Goal: Transaction & Acquisition: Subscribe to service/newsletter

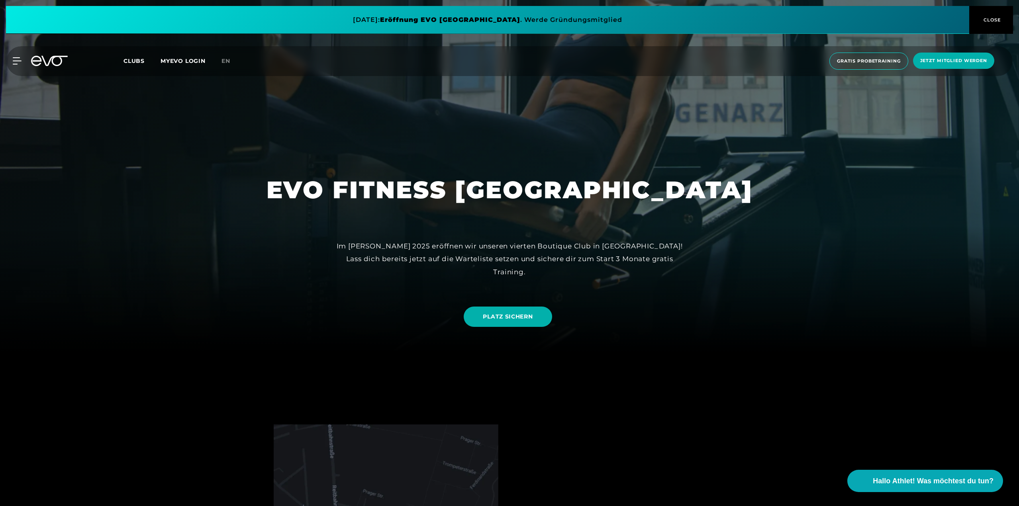
drag, startPoint x: 541, startPoint y: 266, endPoint x: 545, endPoint y: 288, distance: 22.7
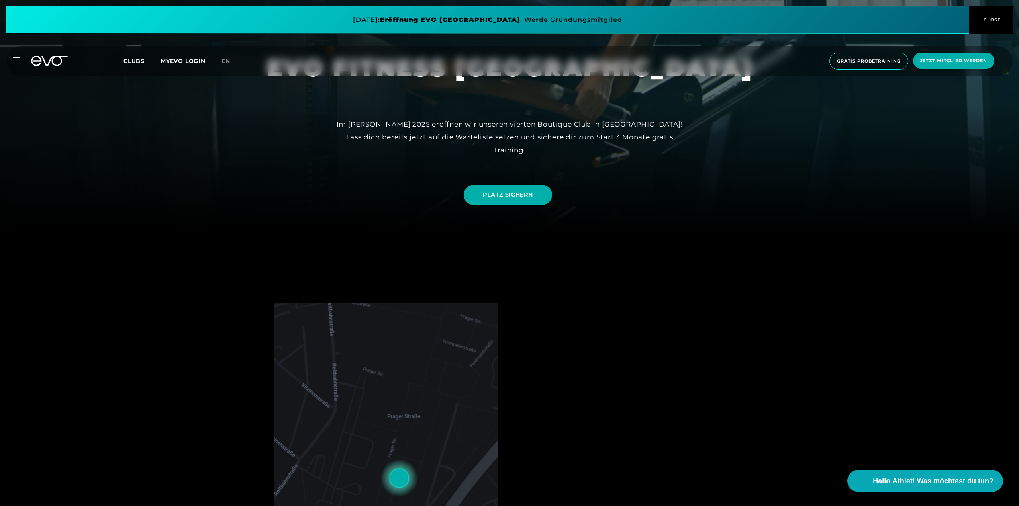
scroll to position [499, 0]
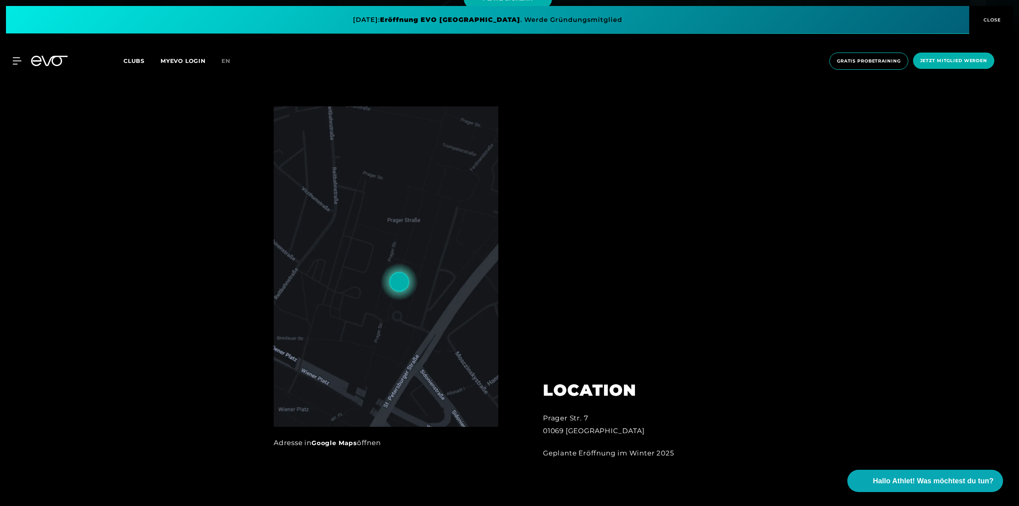
drag, startPoint x: 634, startPoint y: 251, endPoint x: 644, endPoint y: 311, distance: 61.4
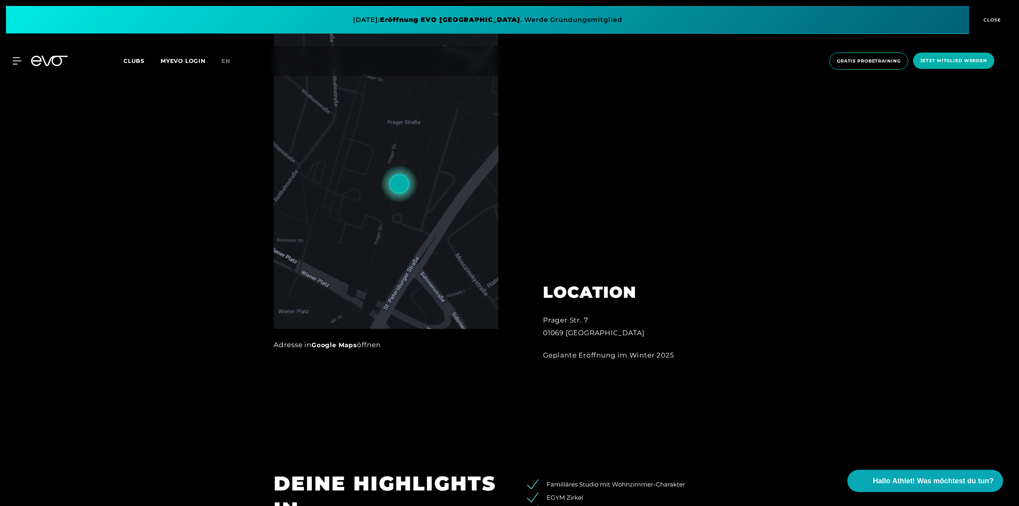
drag, startPoint x: 633, startPoint y: 270, endPoint x: 630, endPoint y: 300, distance: 30.0
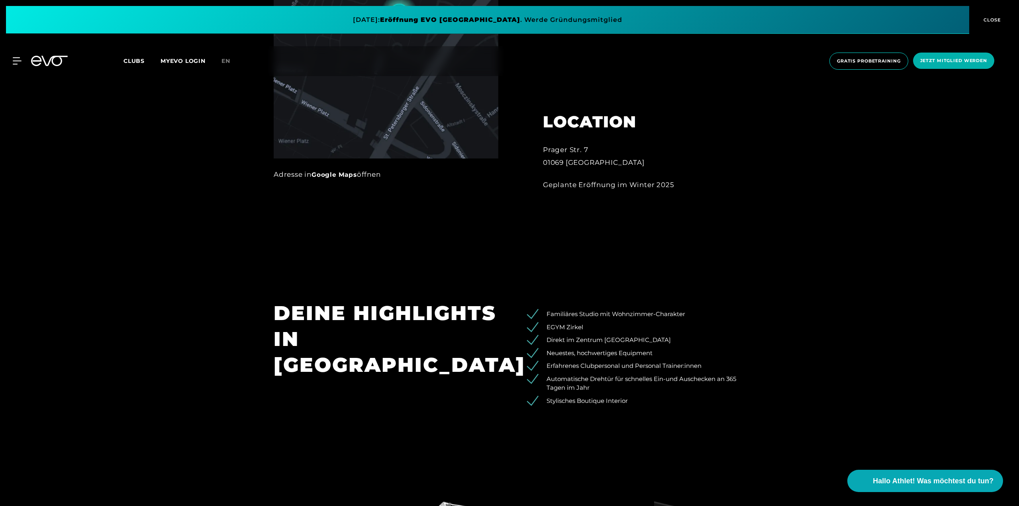
drag, startPoint x: 653, startPoint y: 270, endPoint x: 652, endPoint y: 300, distance: 30.3
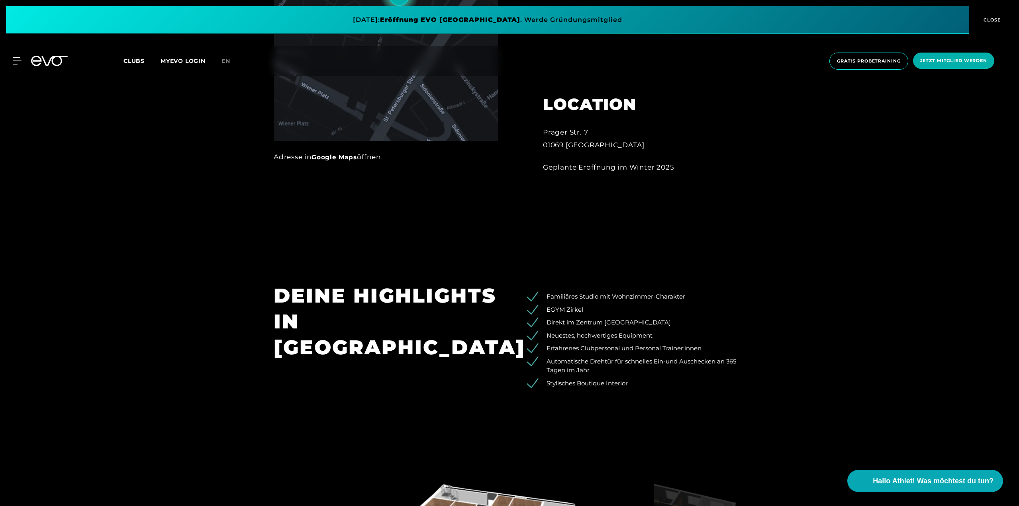
drag, startPoint x: 654, startPoint y: 285, endPoint x: 650, endPoint y: 304, distance: 19.1
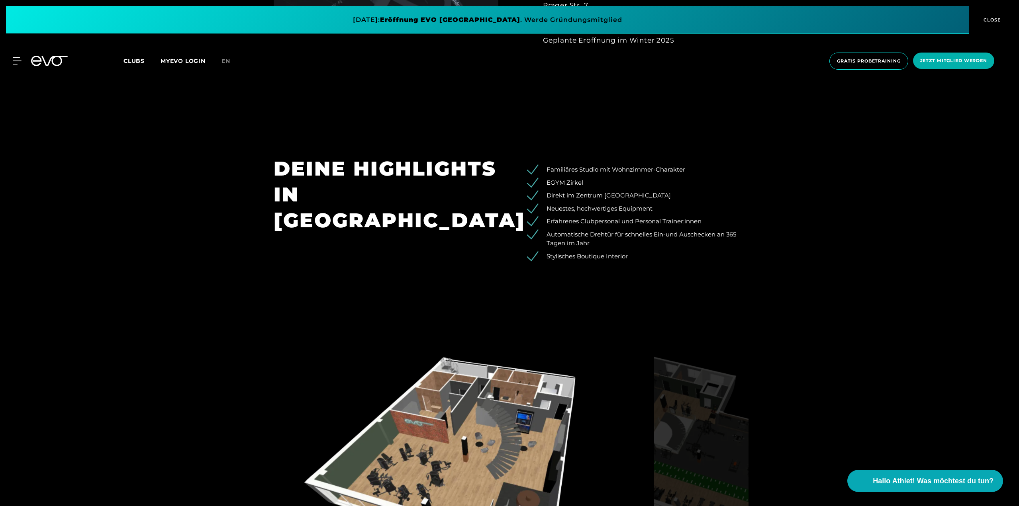
drag, startPoint x: 650, startPoint y: 296, endPoint x: 651, endPoint y: 334, distance: 38.2
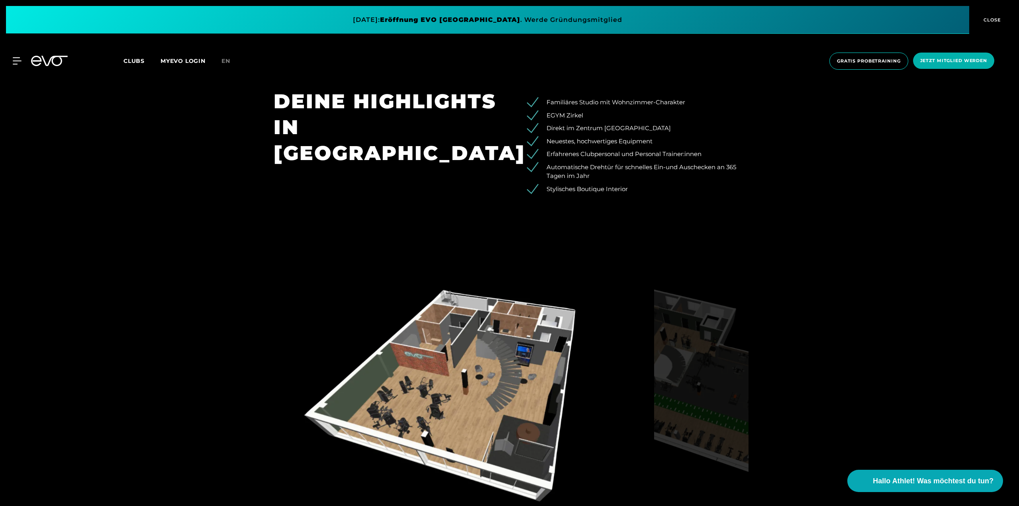
scroll to position [984, 0]
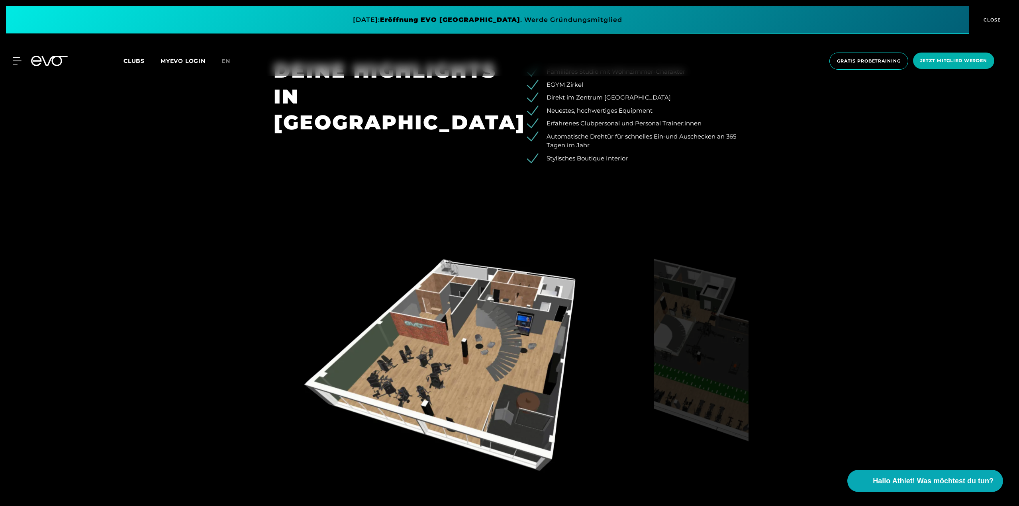
drag, startPoint x: 641, startPoint y: 288, endPoint x: 642, endPoint y: 311, distance: 23.1
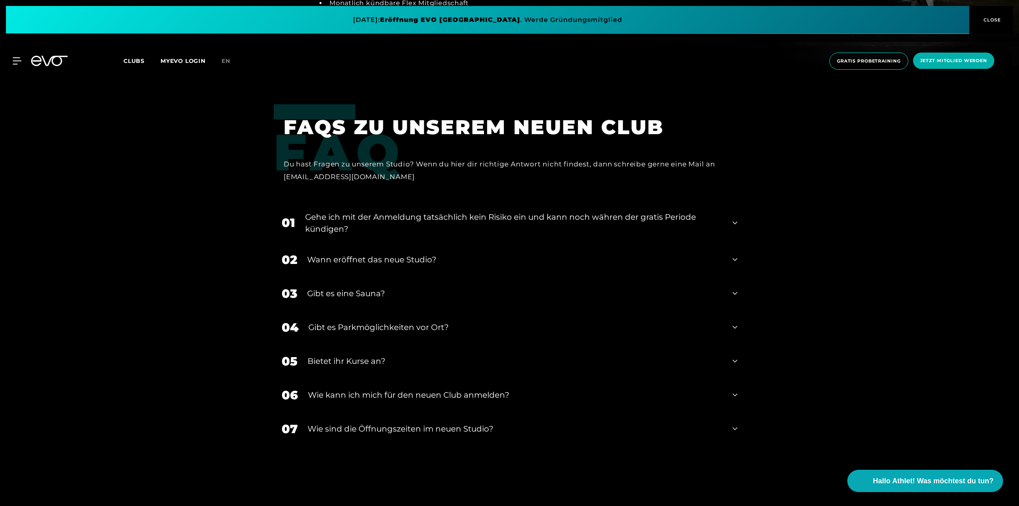
scroll to position [1835, 0]
drag, startPoint x: 644, startPoint y: 209, endPoint x: 613, endPoint y: 204, distance: 30.8
click at [636, 256] on div "Wann eröffnet das neue Studio?" at bounding box center [514, 259] width 415 height 12
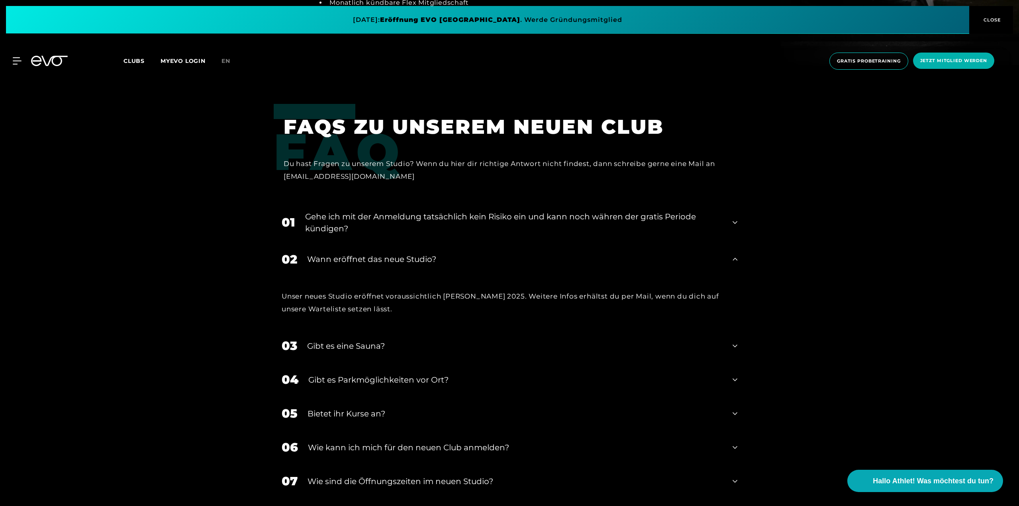
click at [636, 256] on div "Wann eröffnet das neue Studio?" at bounding box center [514, 259] width 415 height 12
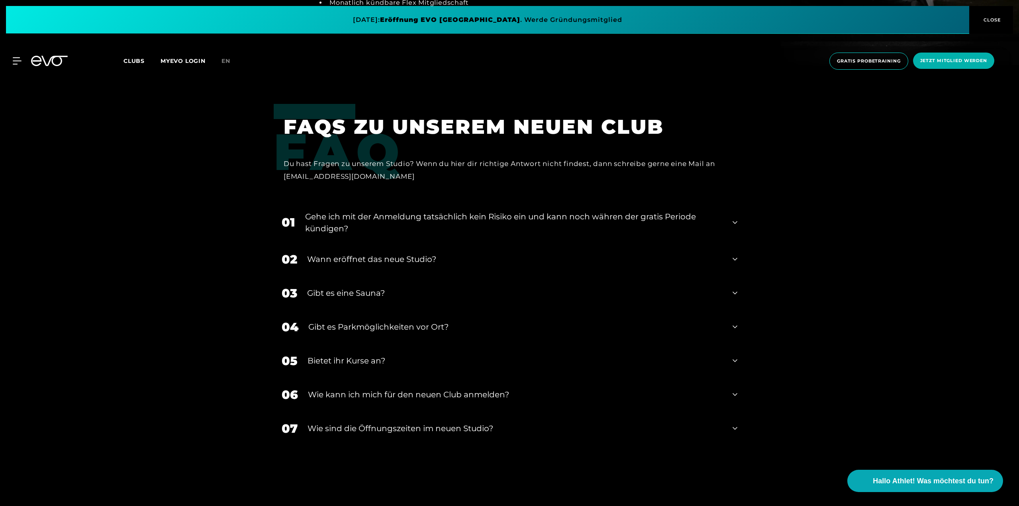
click at [607, 298] on div "Gibt es eine Sauna?" at bounding box center [514, 293] width 415 height 12
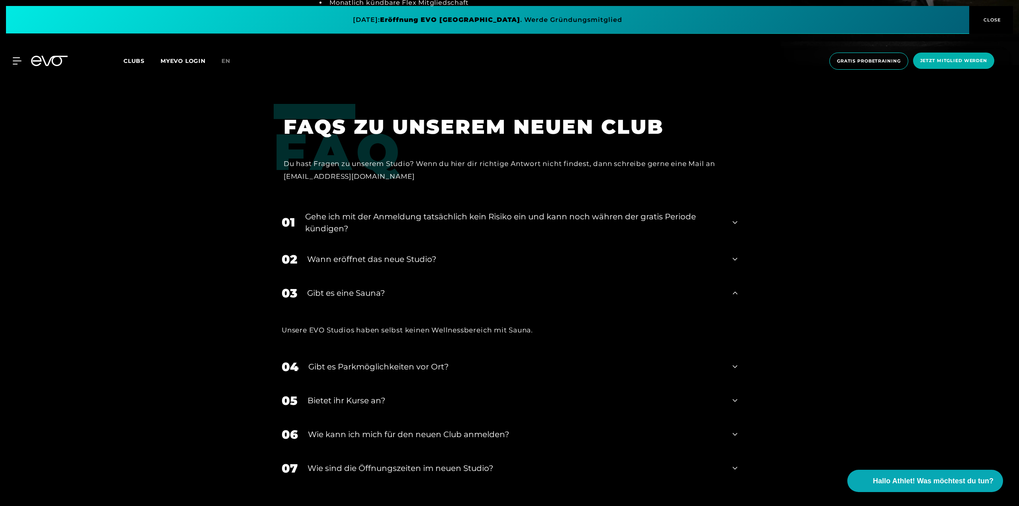
click at [607, 298] on div "Gibt es eine Sauna?" at bounding box center [514, 293] width 415 height 12
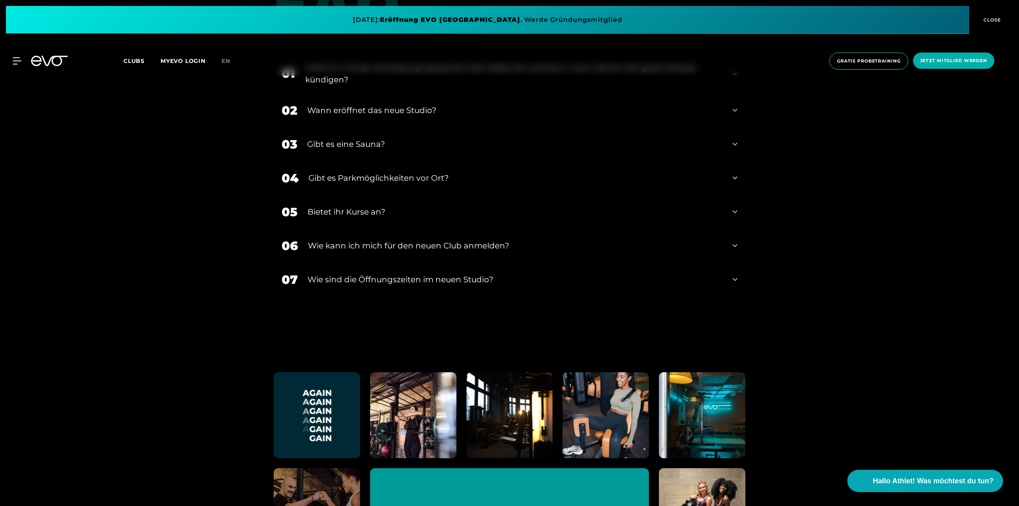
drag, startPoint x: 796, startPoint y: 214, endPoint x: 777, endPoint y: 200, distance: 23.9
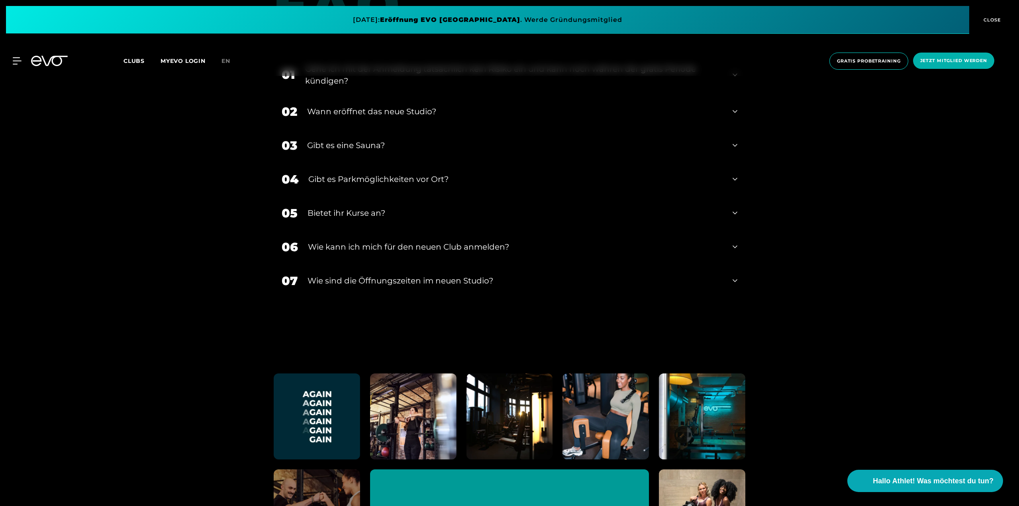
click at [455, 277] on div "​Wie sind die Öffnungszeiten im neuen Studio?" at bounding box center [514, 281] width 415 height 12
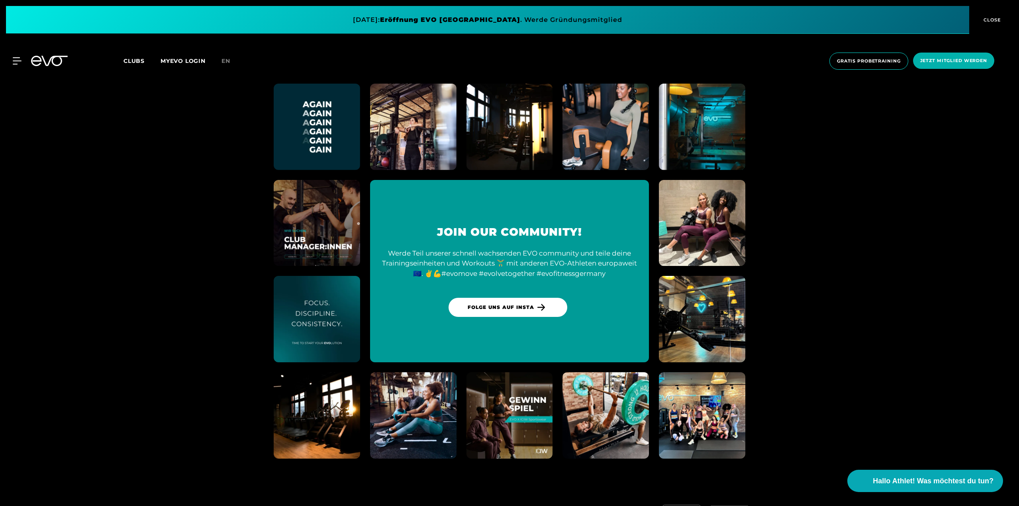
scroll to position [2378, 0]
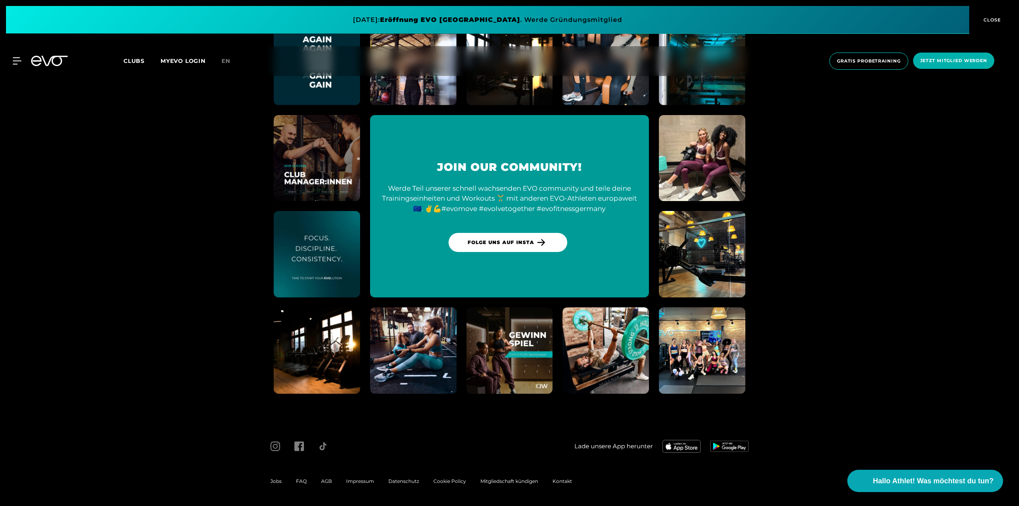
drag, startPoint x: 868, startPoint y: 219, endPoint x: 862, endPoint y: 275, distance: 55.7
drag, startPoint x: 845, startPoint y: 246, endPoint x: 840, endPoint y: 297, distance: 51.7
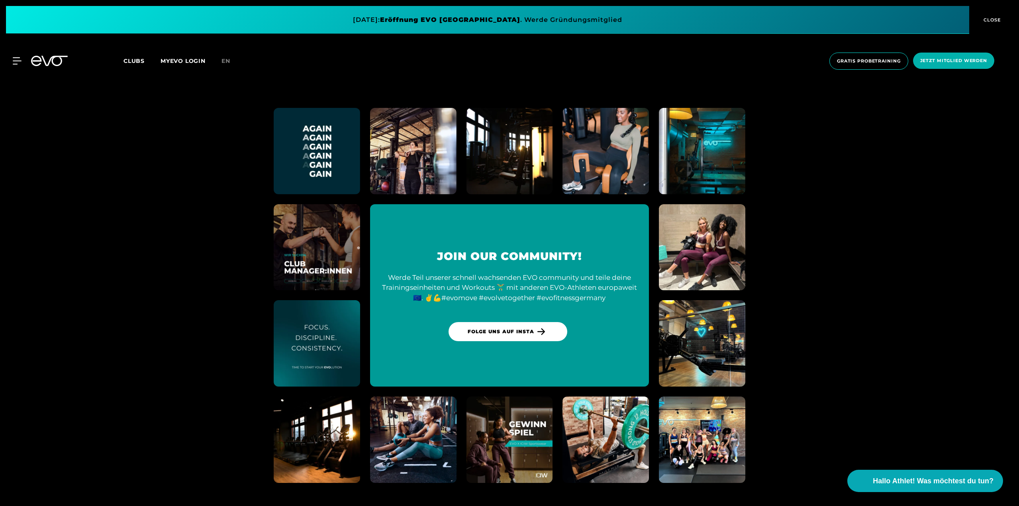
scroll to position [0, 0]
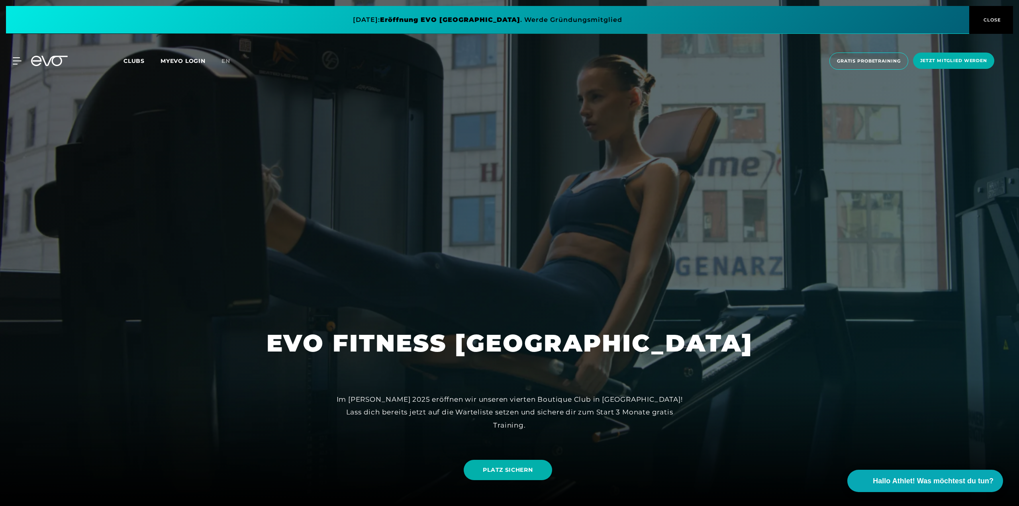
drag, startPoint x: 836, startPoint y: 346, endPoint x: 830, endPoint y: 156, distance: 190.1
click at [977, 64] on span "Jetzt Mitglied werden" at bounding box center [953, 60] width 67 height 7
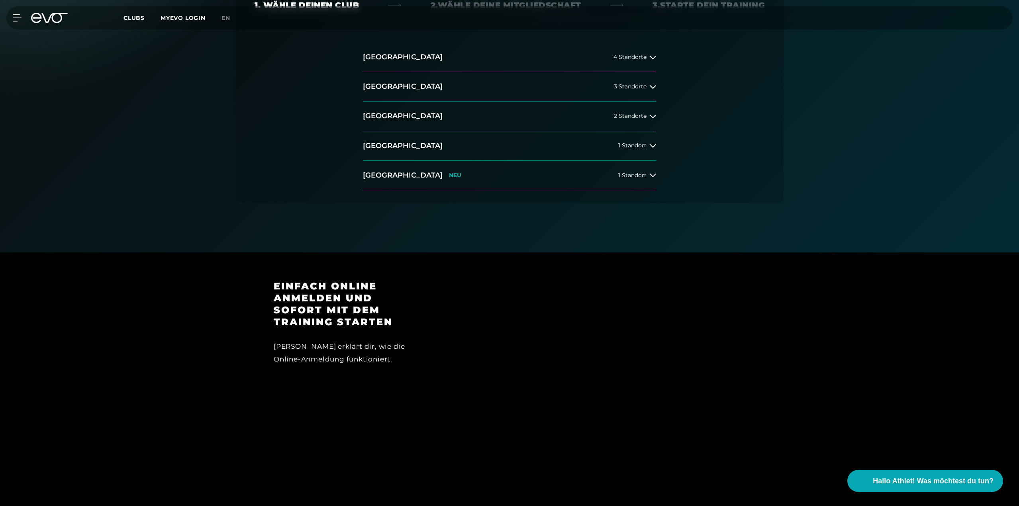
drag, startPoint x: 709, startPoint y: 294, endPoint x: 697, endPoint y: 339, distance: 46.5
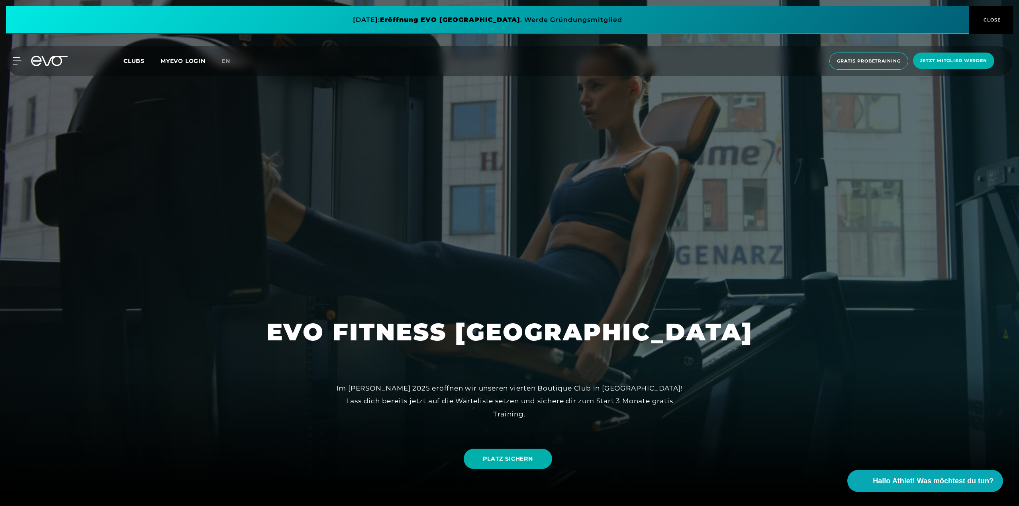
scroll to position [130, 0]
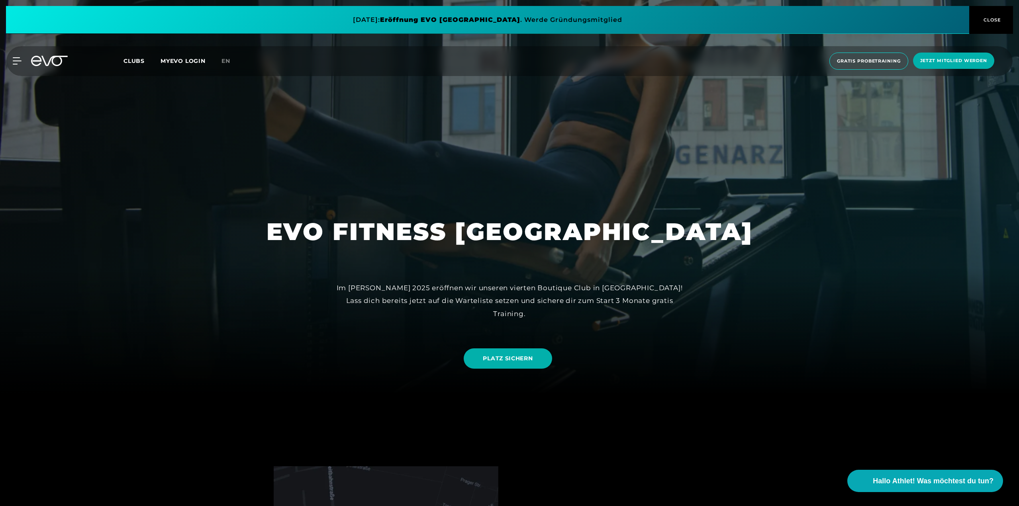
drag, startPoint x: 524, startPoint y: 214, endPoint x: 533, endPoint y: 259, distance: 45.4
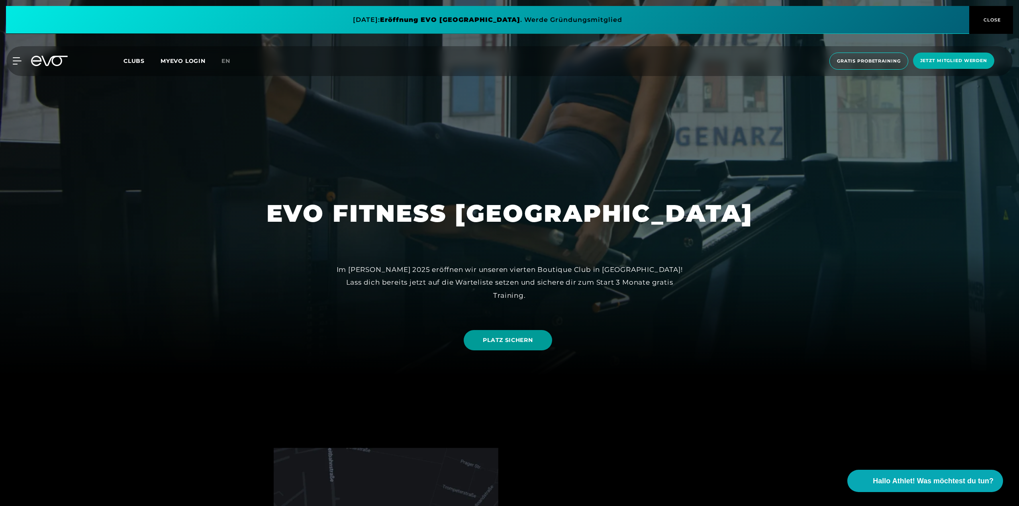
click at [522, 342] on span "PLATZ SICHERN" at bounding box center [508, 340] width 50 height 8
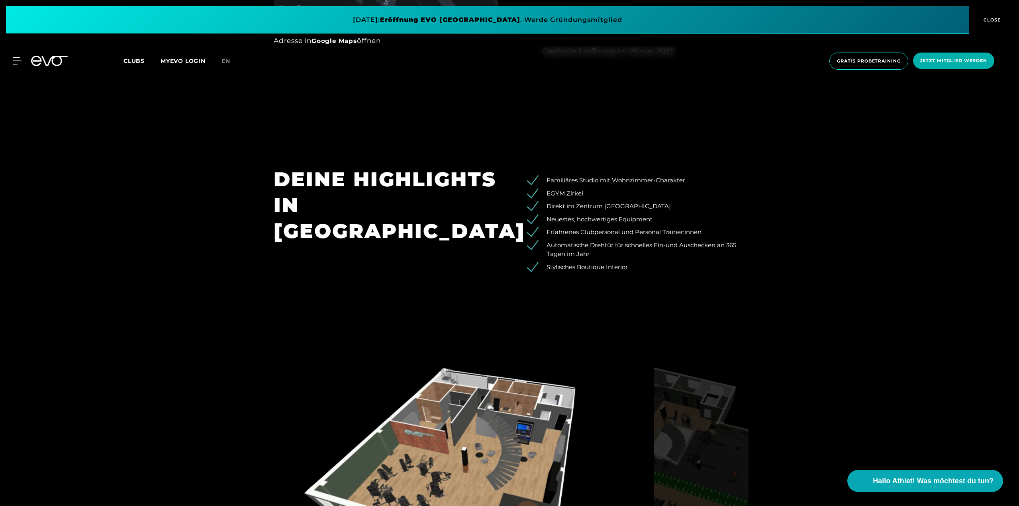
drag, startPoint x: 831, startPoint y: 221, endPoint x: 823, endPoint y: 250, distance: 30.6
drag, startPoint x: 811, startPoint y: 190, endPoint x: 802, endPoint y: 216, distance: 27.2
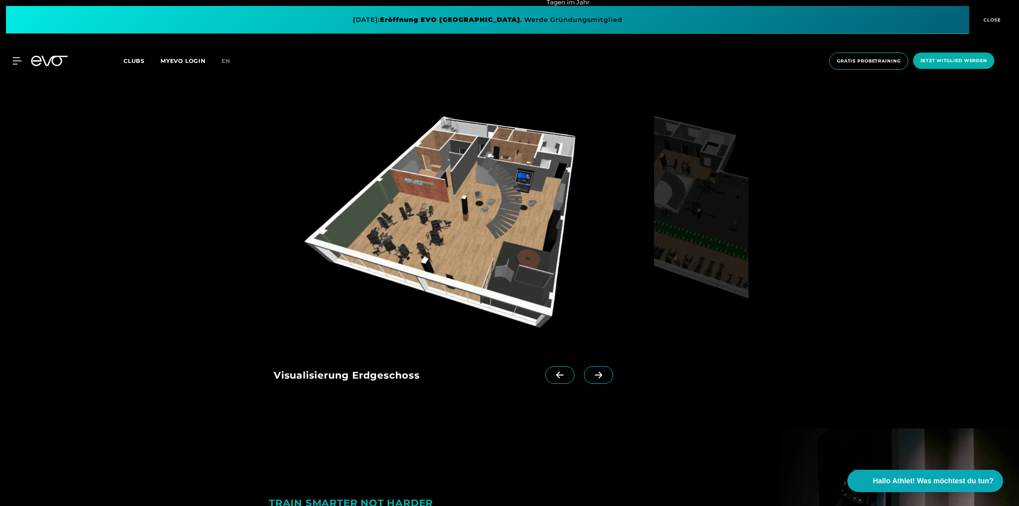
drag, startPoint x: 794, startPoint y: 147, endPoint x: 771, endPoint y: 216, distance: 72.9
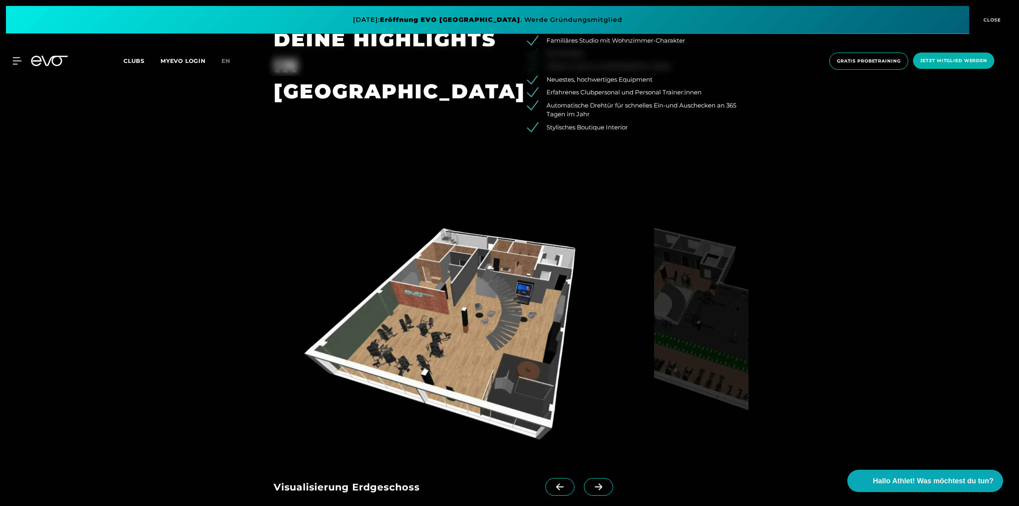
drag, startPoint x: 701, startPoint y: 294, endPoint x: 710, endPoint y: 226, distance: 68.6
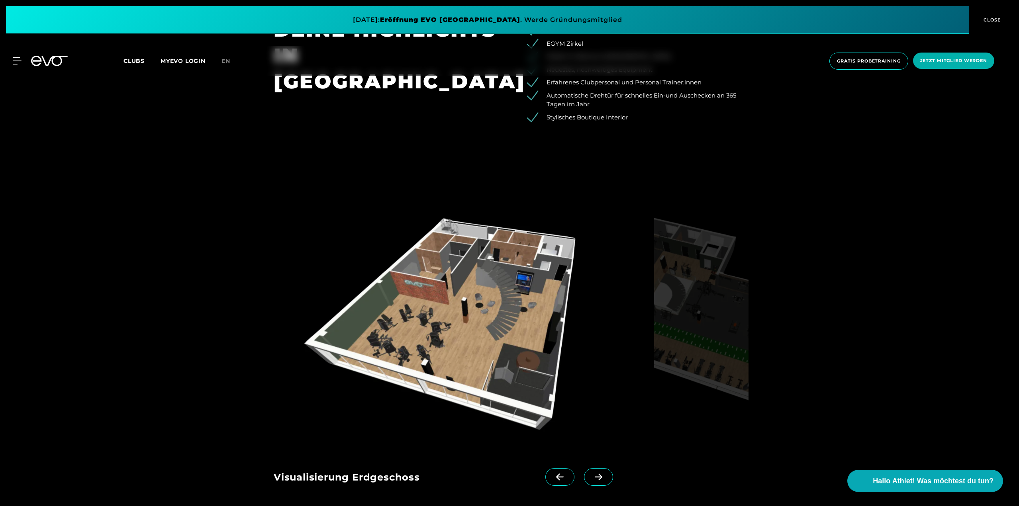
drag, startPoint x: 724, startPoint y: 298, endPoint x: 727, endPoint y: 311, distance: 13.0
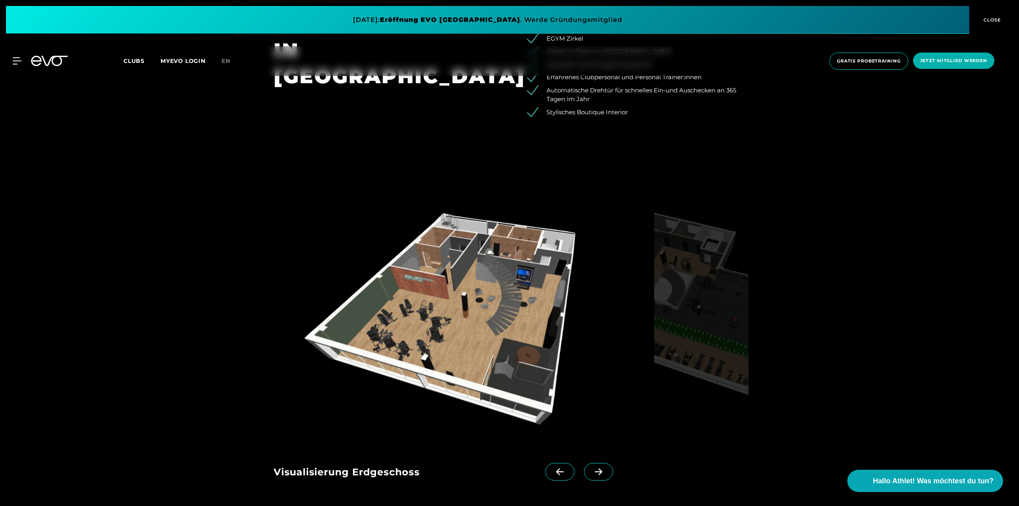
click at [596, 471] on span at bounding box center [598, 472] width 29 height 18
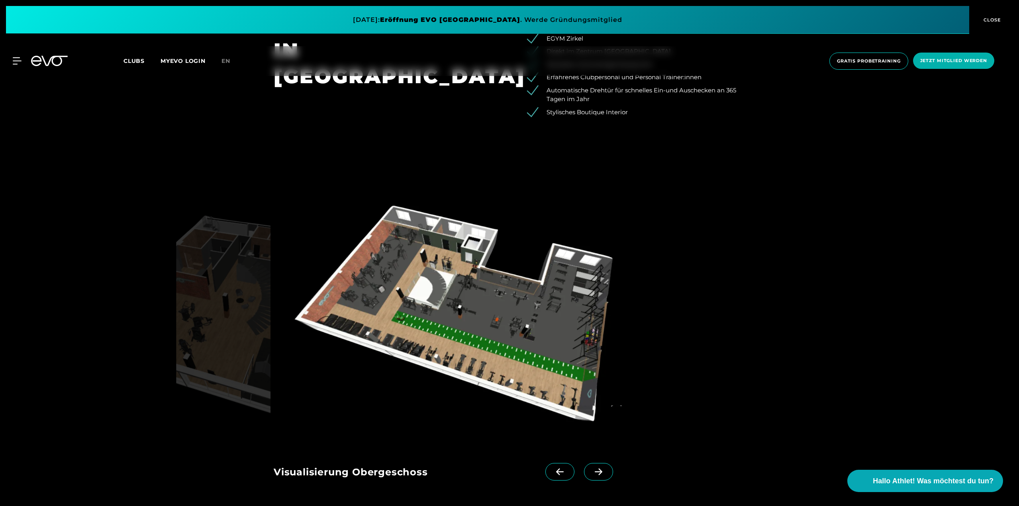
click at [596, 471] on span at bounding box center [598, 472] width 29 height 18
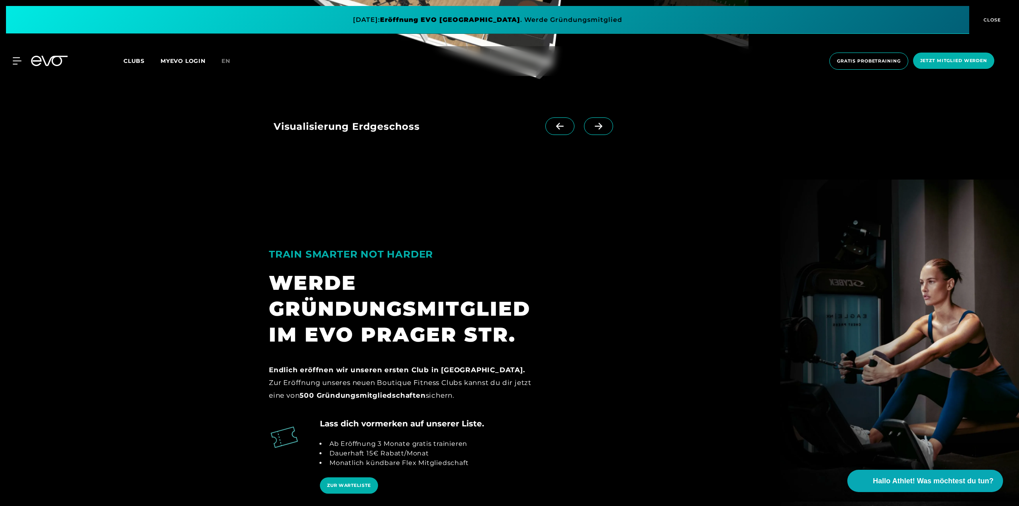
drag, startPoint x: 915, startPoint y: 77, endPoint x: 903, endPoint y: 141, distance: 65.2
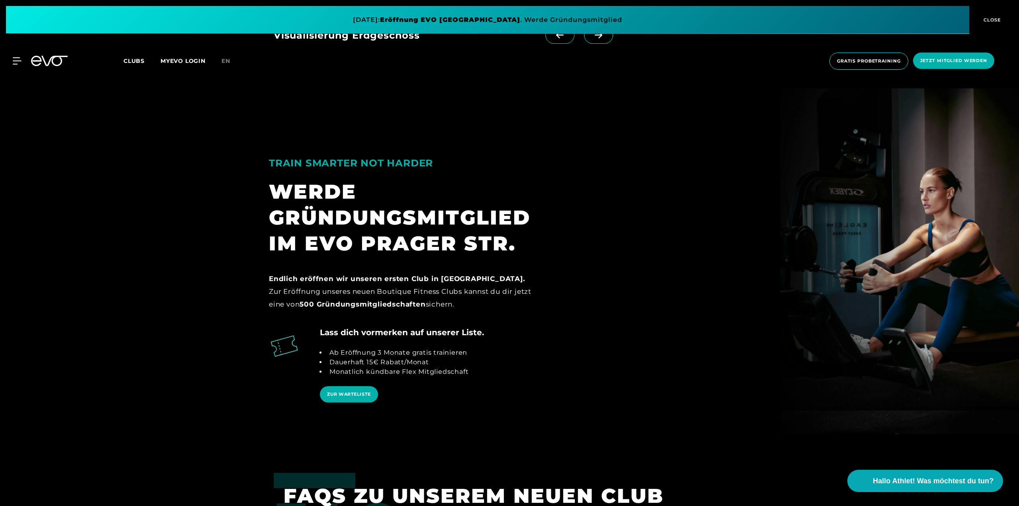
drag, startPoint x: 680, startPoint y: 286, endPoint x: 671, endPoint y: 316, distance: 30.8
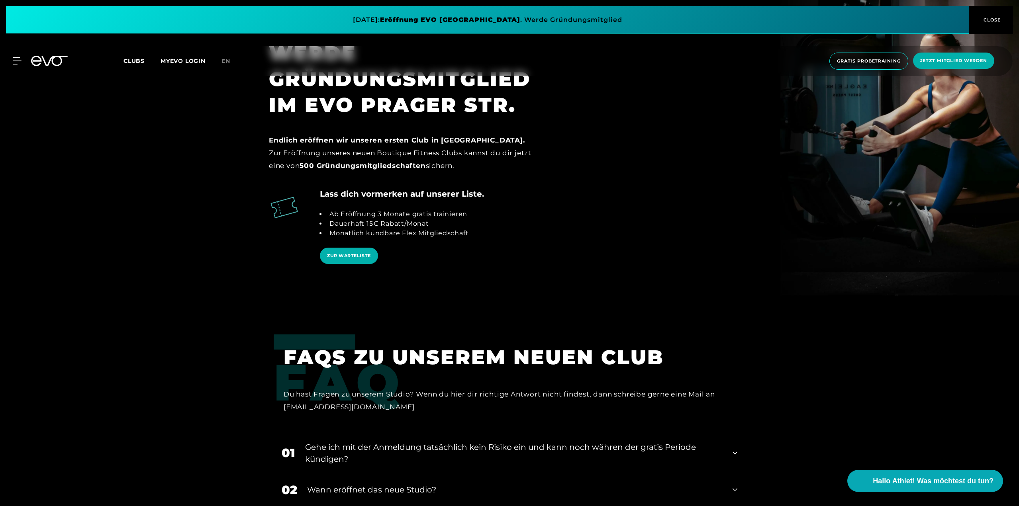
scroll to position [1700, 0]
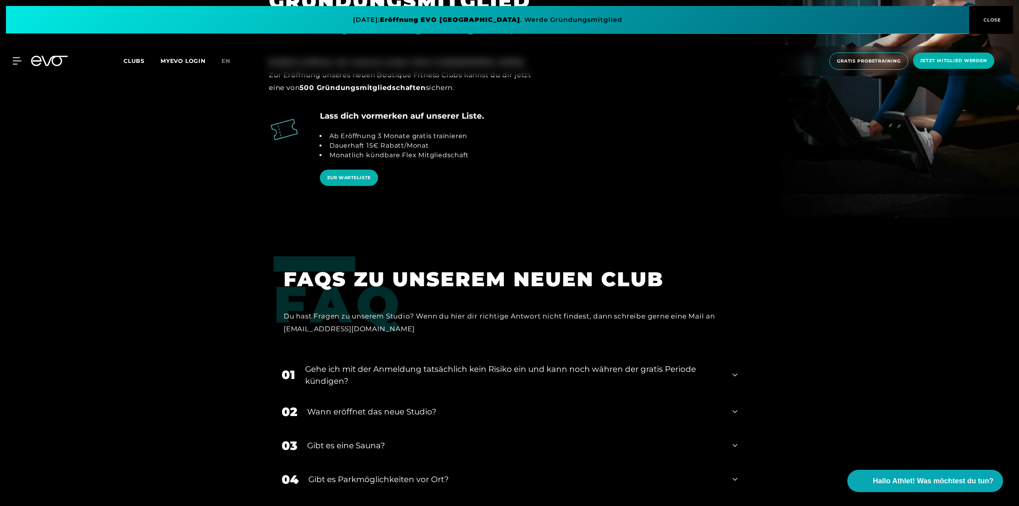
drag, startPoint x: 692, startPoint y: 234, endPoint x: 691, endPoint y: 255, distance: 21.1
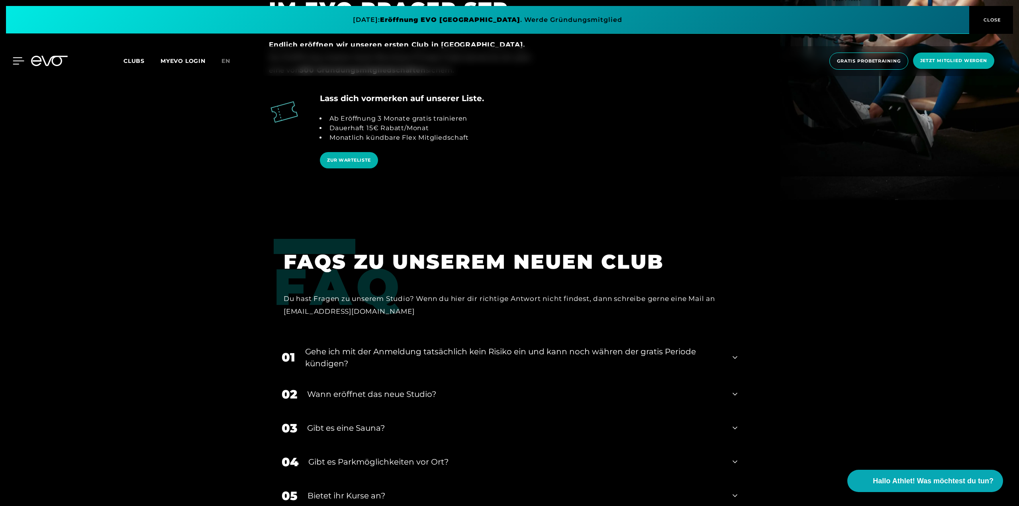
click at [20, 60] on icon at bounding box center [19, 60] width 12 height 7
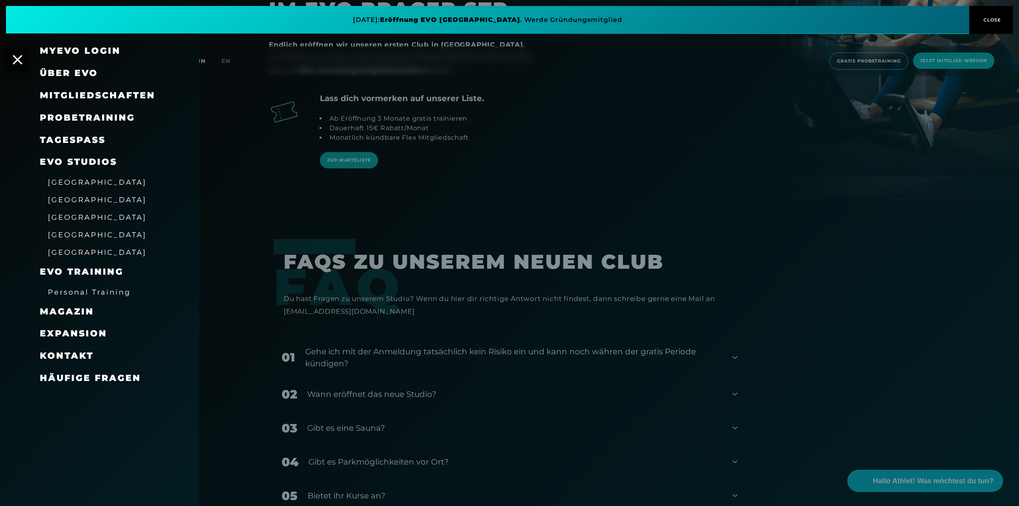
click at [90, 140] on link "TAGESPASS" at bounding box center [73, 140] width 66 height 11
click at [130, 96] on span "Mitgliedschaften" at bounding box center [98, 95] width 116 height 11
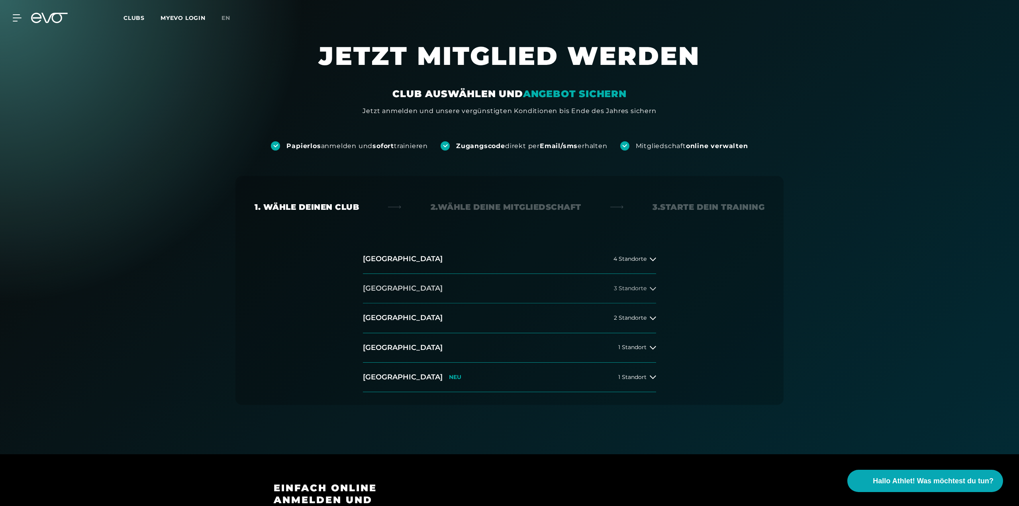
click at [622, 288] on span "3 Standorte" at bounding box center [630, 289] width 33 height 6
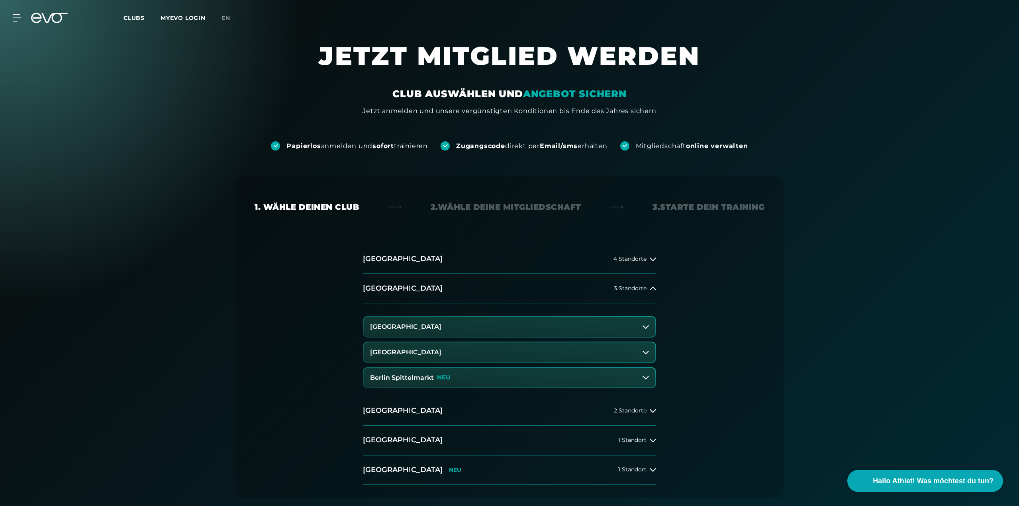
click at [523, 319] on button "[GEOGRAPHIC_DATA]" at bounding box center [510, 327] width 292 height 20
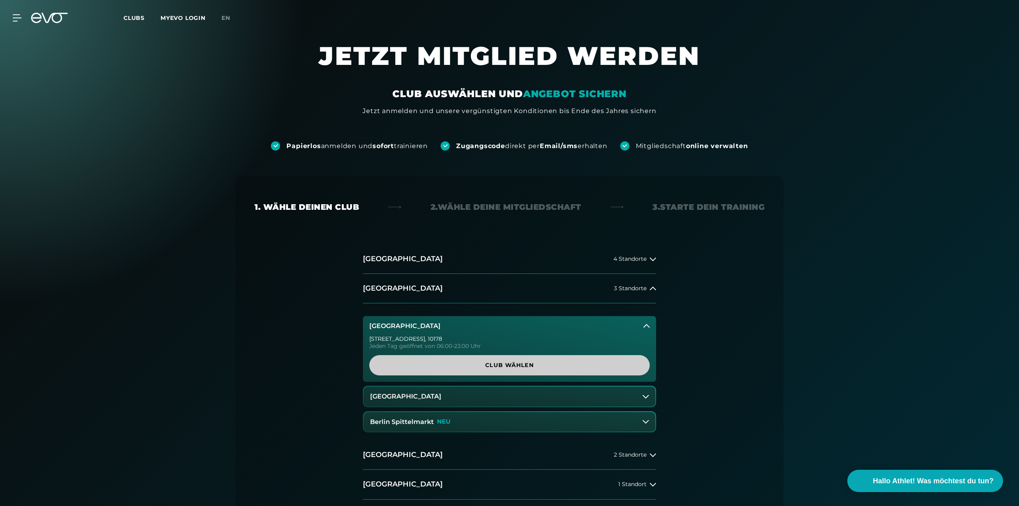
click at [519, 366] on span "Club wählen" at bounding box center [509, 365] width 242 height 8
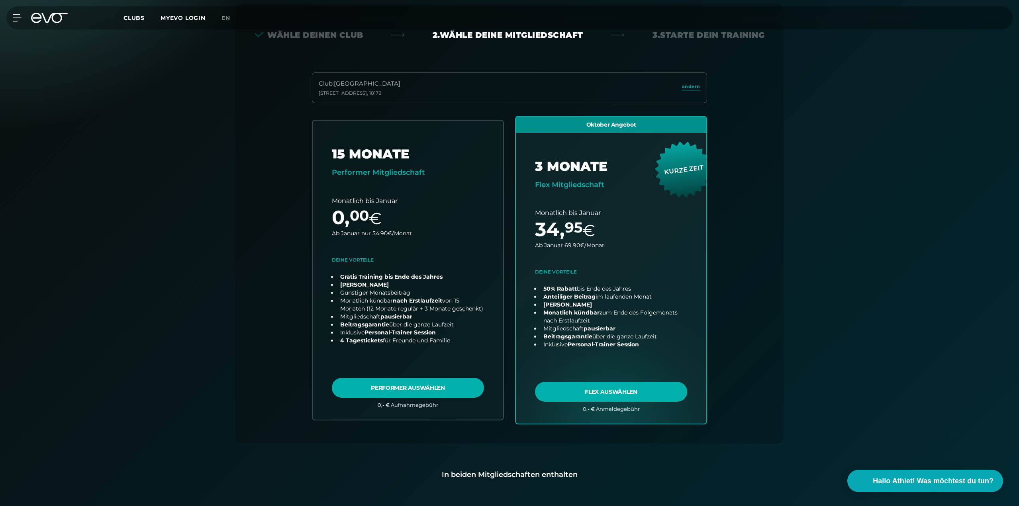
scroll to position [176, 0]
